Goal: Task Accomplishment & Management: Manage account settings

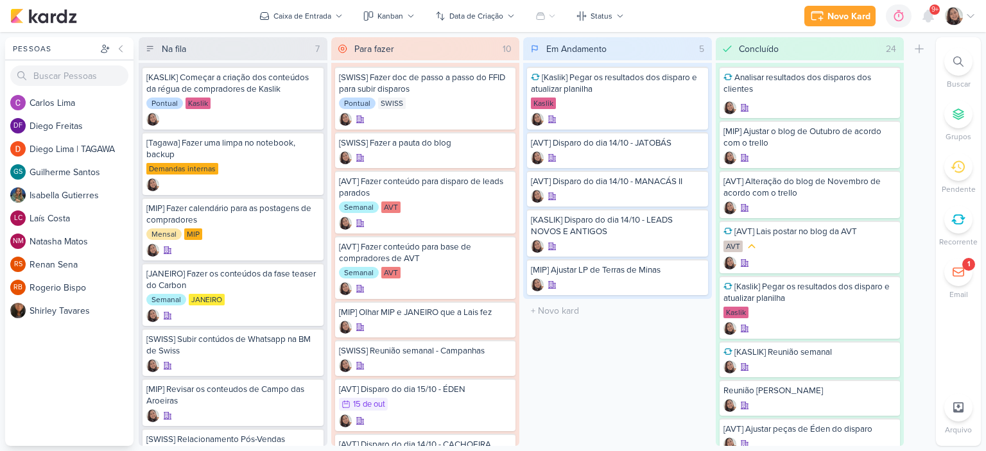
scroll to position [49, 0]
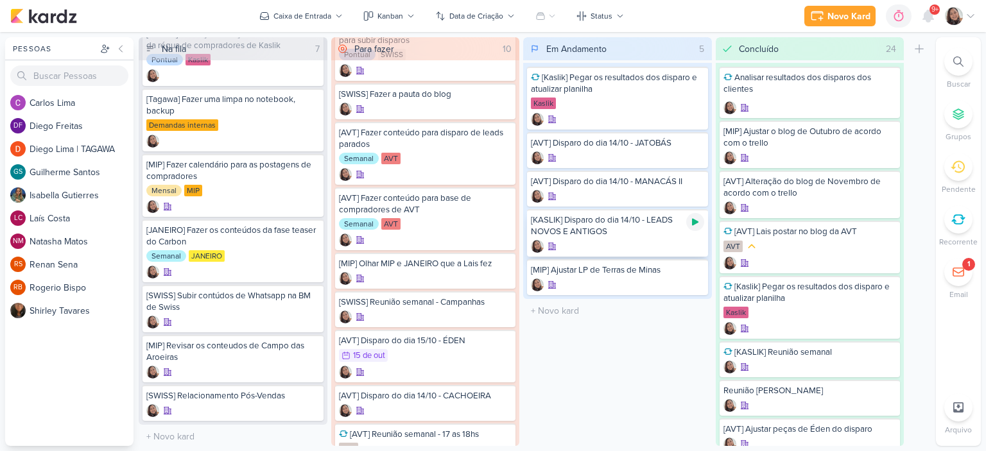
click at [698, 227] on div at bounding box center [695, 222] width 18 height 18
click at [639, 228] on div "[KASLIK] Disparo do dia 14/10 - LEADS NOVOS E ANTIGOS" at bounding box center [617, 225] width 173 height 23
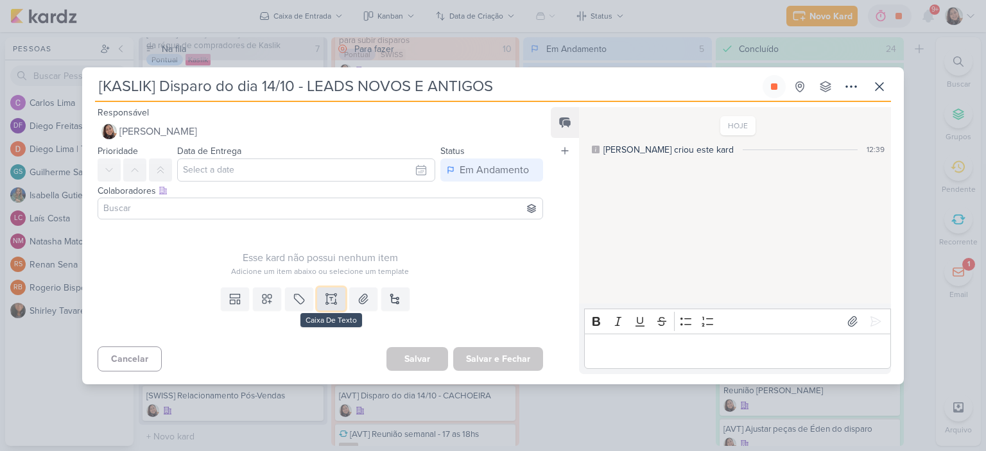
click at [327, 304] on icon at bounding box center [331, 299] width 13 height 13
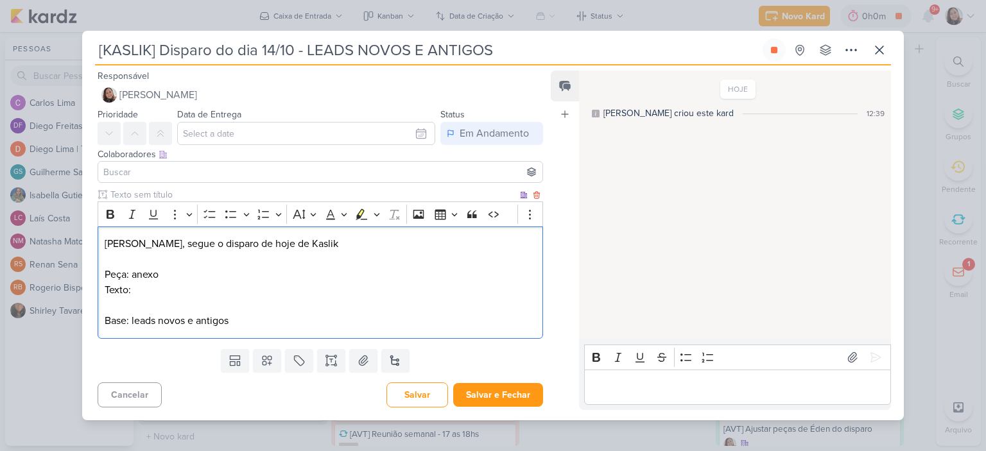
click at [288, 290] on p "Texto:" at bounding box center [320, 289] width 431 height 15
click at [365, 363] on icon at bounding box center [363, 360] width 13 height 13
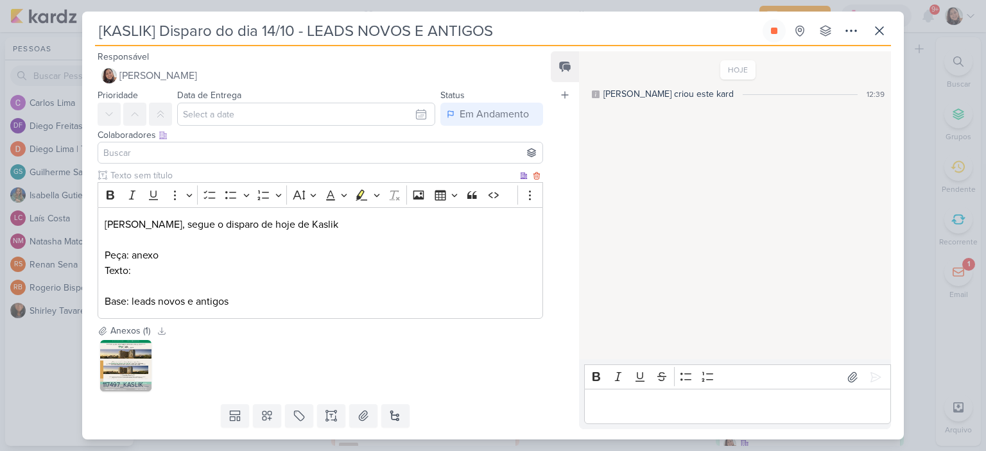
click at [210, 271] on p "Texto:" at bounding box center [320, 270] width 431 height 15
click at [418, 113] on input "text" at bounding box center [306, 114] width 258 height 23
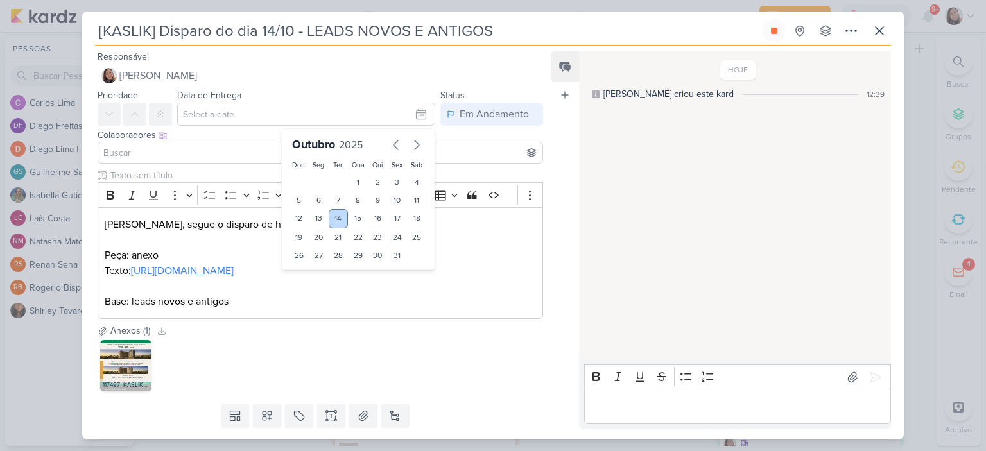
click at [329, 215] on div "14" at bounding box center [339, 218] width 20 height 19
type input "[DATE] 23:59"
click at [194, 156] on input at bounding box center [320, 152] width 439 height 15
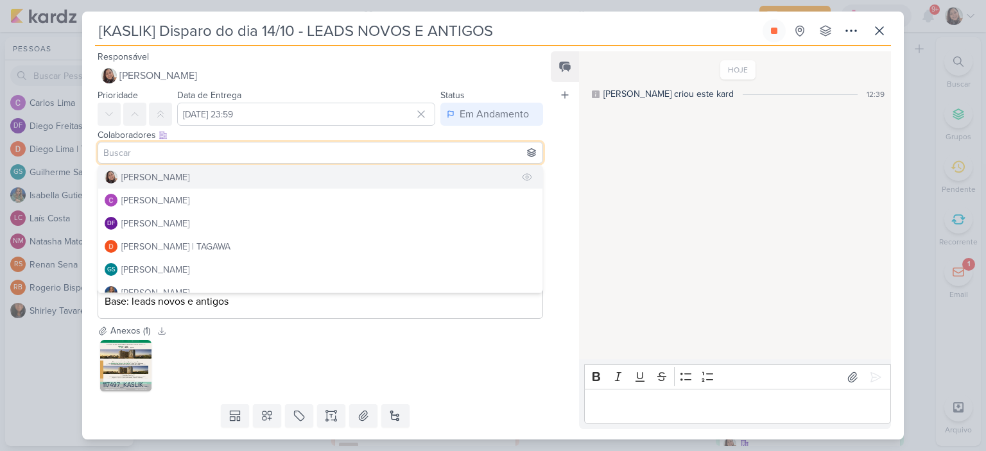
click at [161, 178] on div "[PERSON_NAME]" at bounding box center [155, 177] width 68 height 13
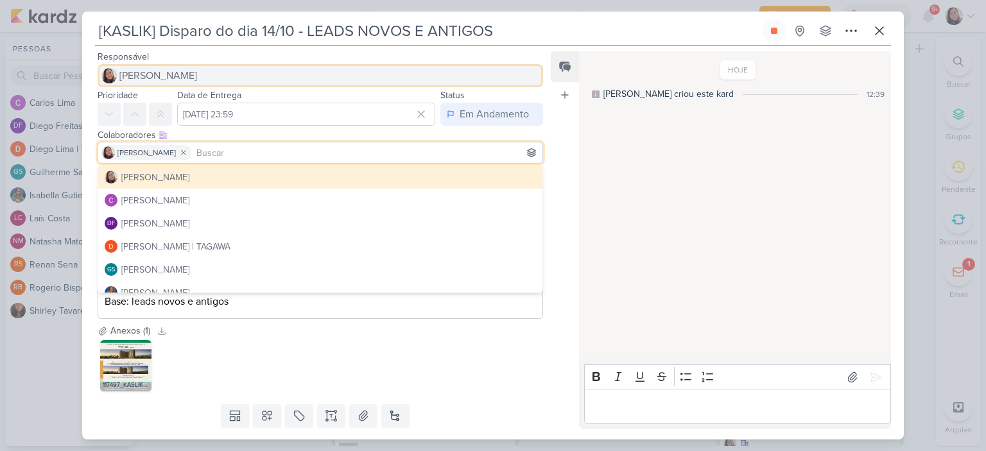
click at [182, 68] on span "[PERSON_NAME]" at bounding box center [158, 75] width 78 height 15
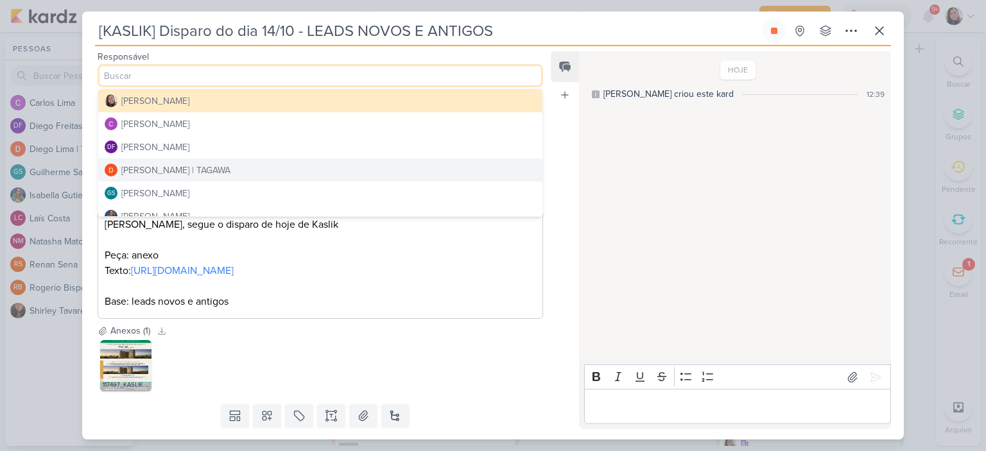
click at [167, 176] on div "[PERSON_NAME] | TAGAWA" at bounding box center [175, 170] width 109 height 13
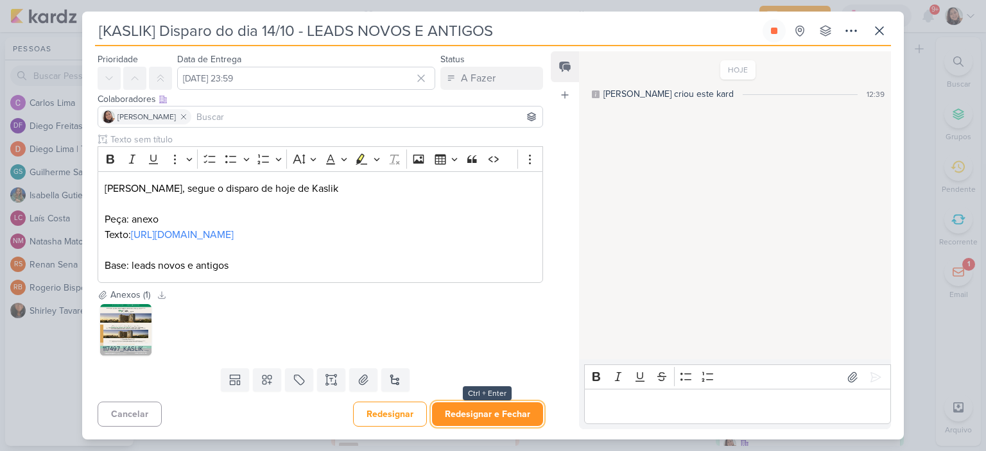
click at [484, 408] on button "Redesignar e Fechar" at bounding box center [487, 414] width 111 height 24
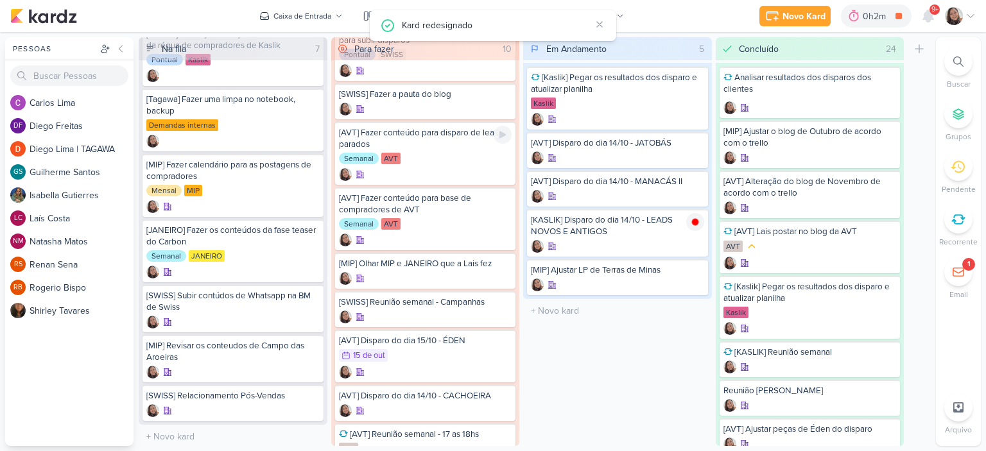
scroll to position [0, 0]
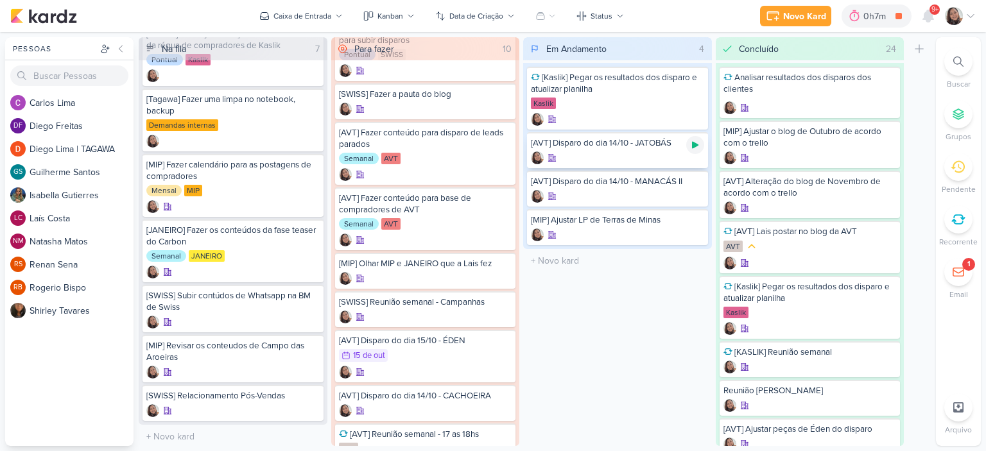
click at [697, 146] on icon at bounding box center [695, 145] width 10 height 10
